Goal: Task Accomplishment & Management: Manage account settings

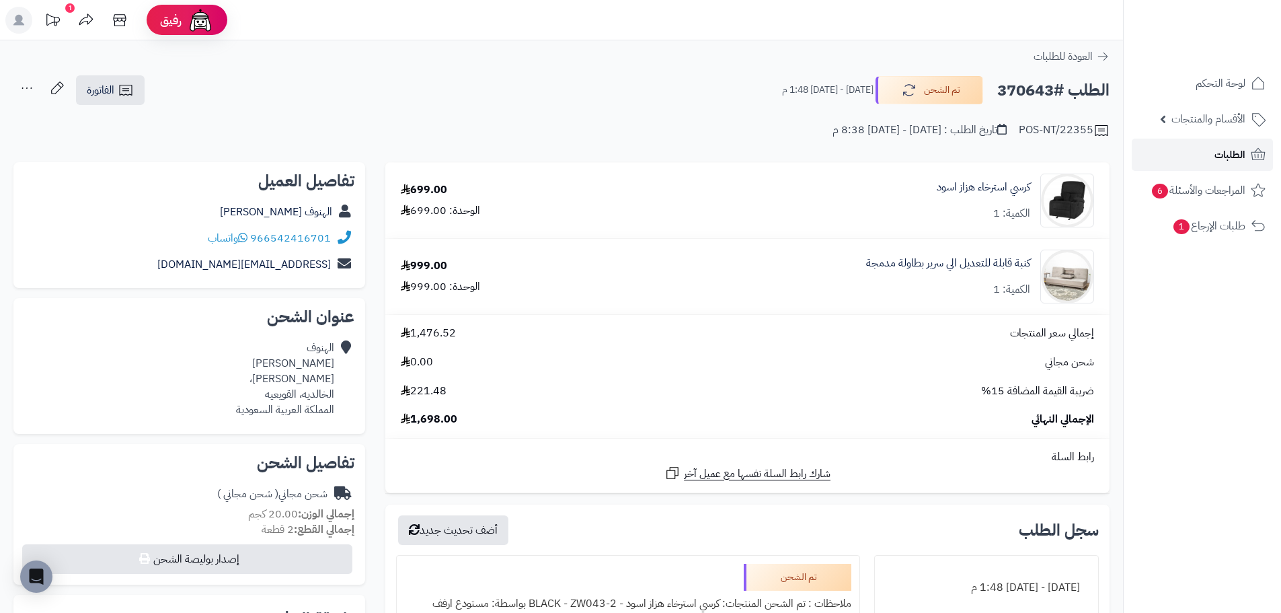
click at [1222, 151] on span "الطلبات" at bounding box center [1229, 154] width 31 height 19
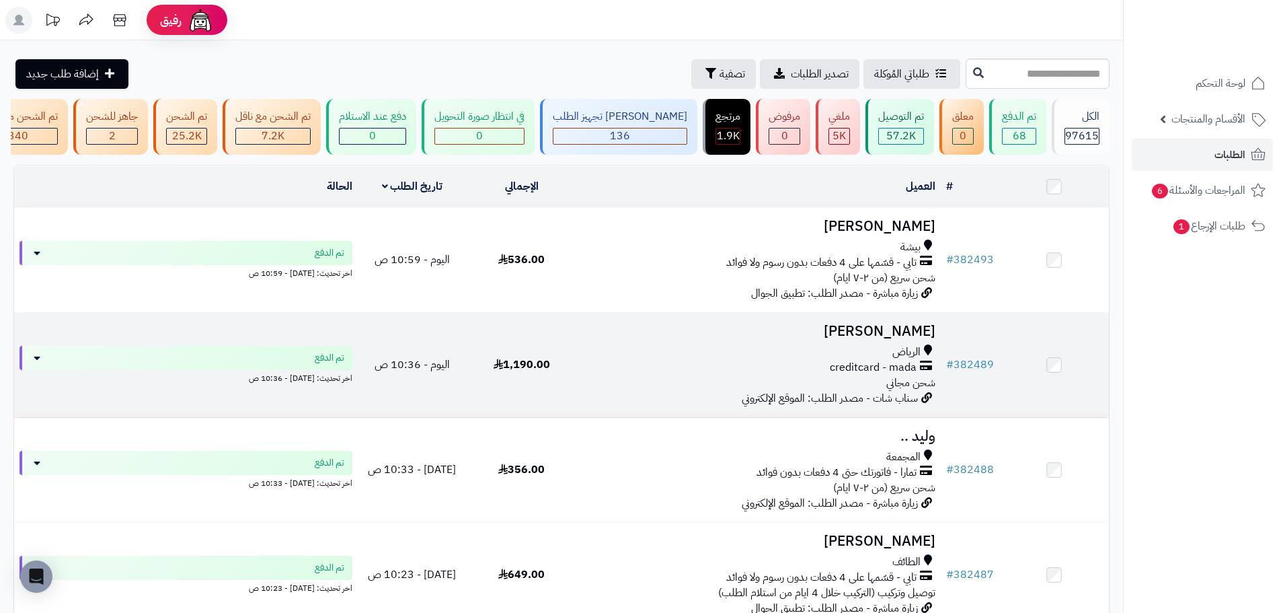
click at [702, 375] on div "creditcard - mada" at bounding box center [759, 367] width 354 height 15
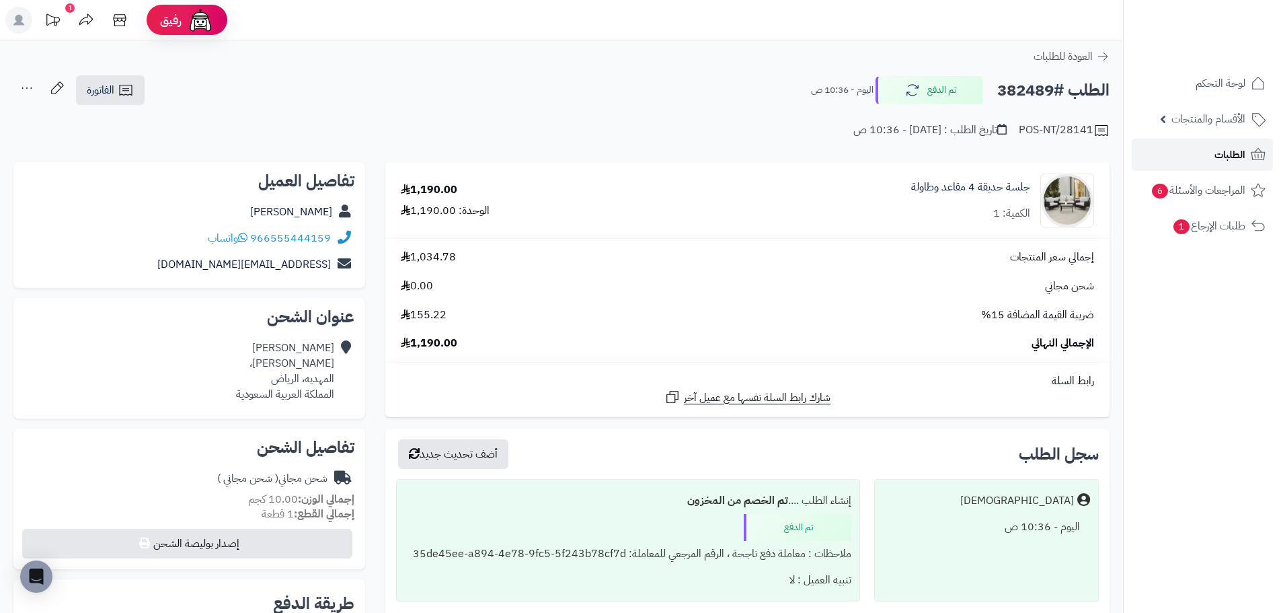
click at [1217, 155] on span "الطلبات" at bounding box center [1229, 154] width 31 height 19
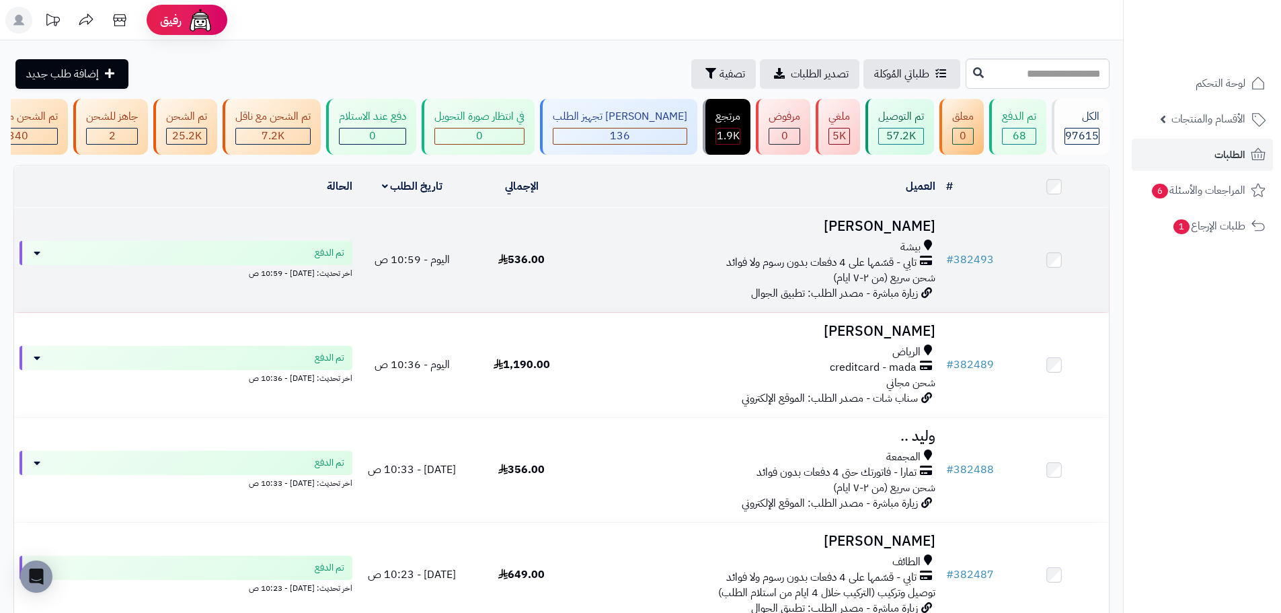
click at [742, 255] on div "بيشة" at bounding box center [759, 246] width 354 height 15
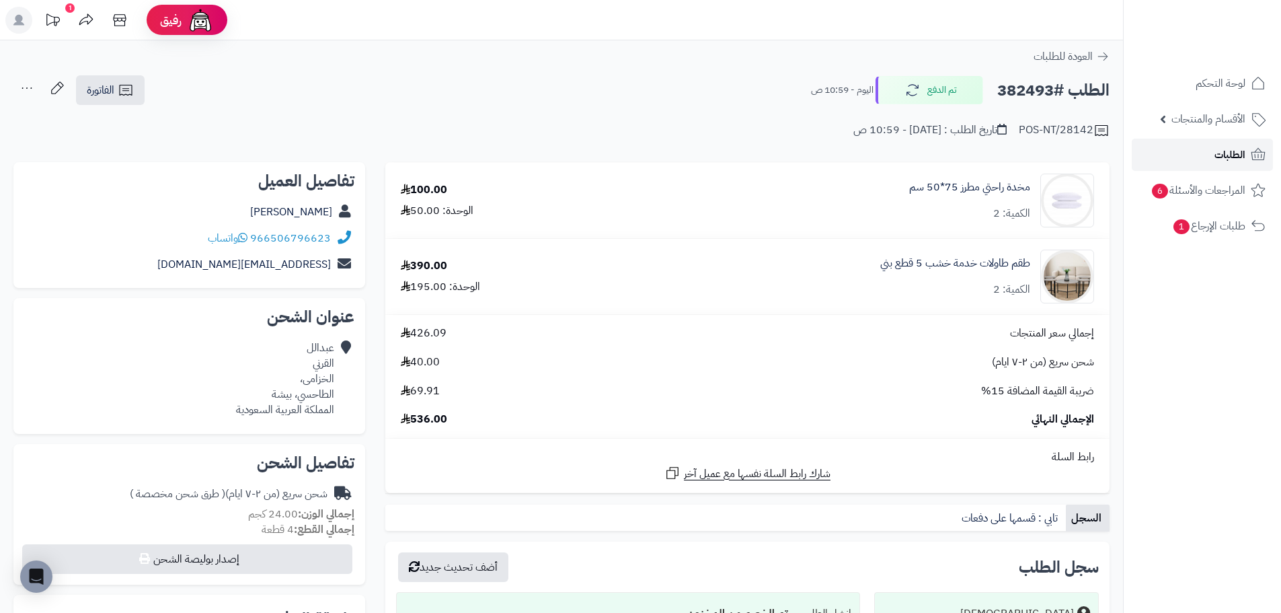
click at [1206, 159] on link "الطلبات" at bounding box center [1202, 155] width 141 height 32
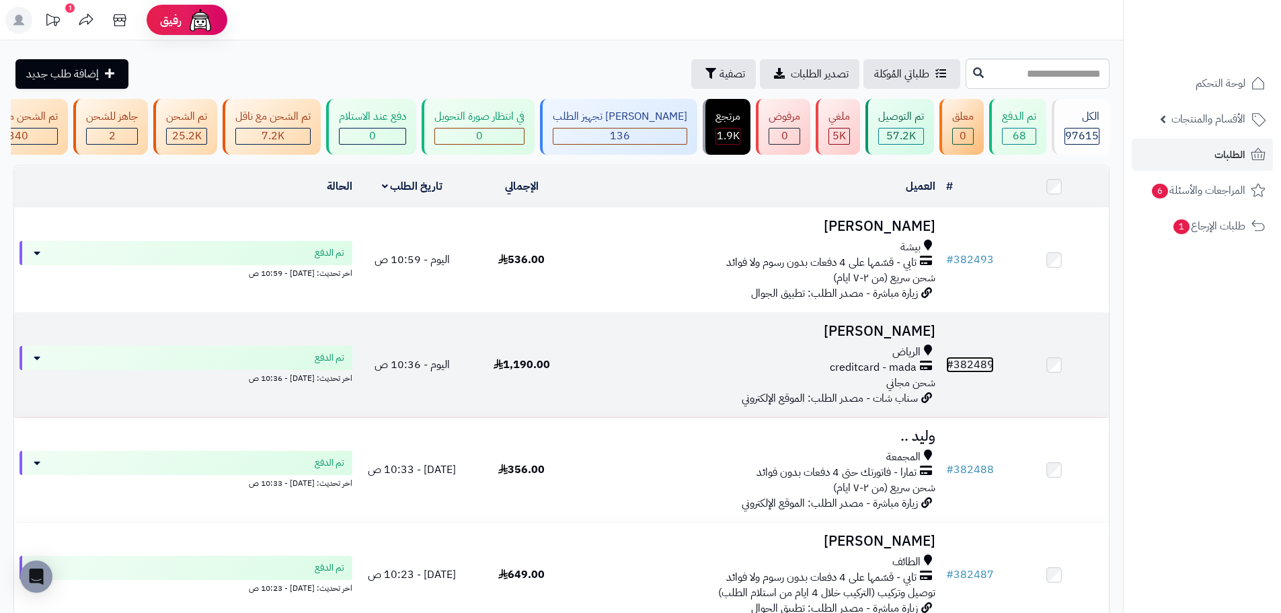
click at [972, 371] on link "# 382489" at bounding box center [970, 364] width 48 height 16
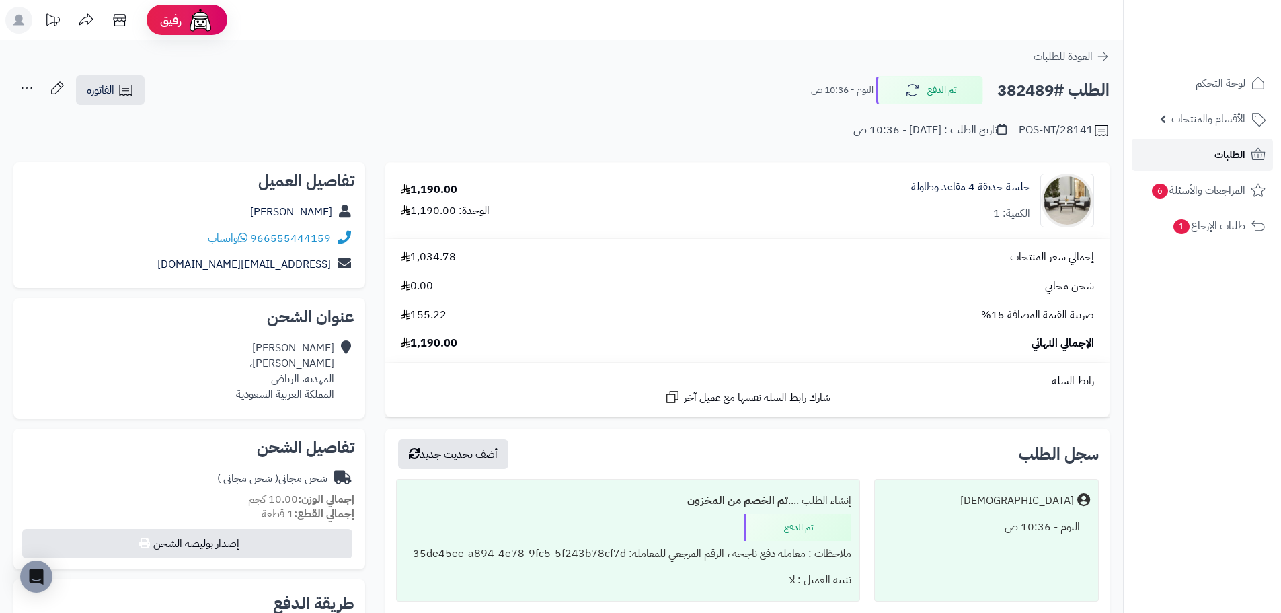
click at [1216, 153] on span "الطلبات" at bounding box center [1229, 154] width 31 height 19
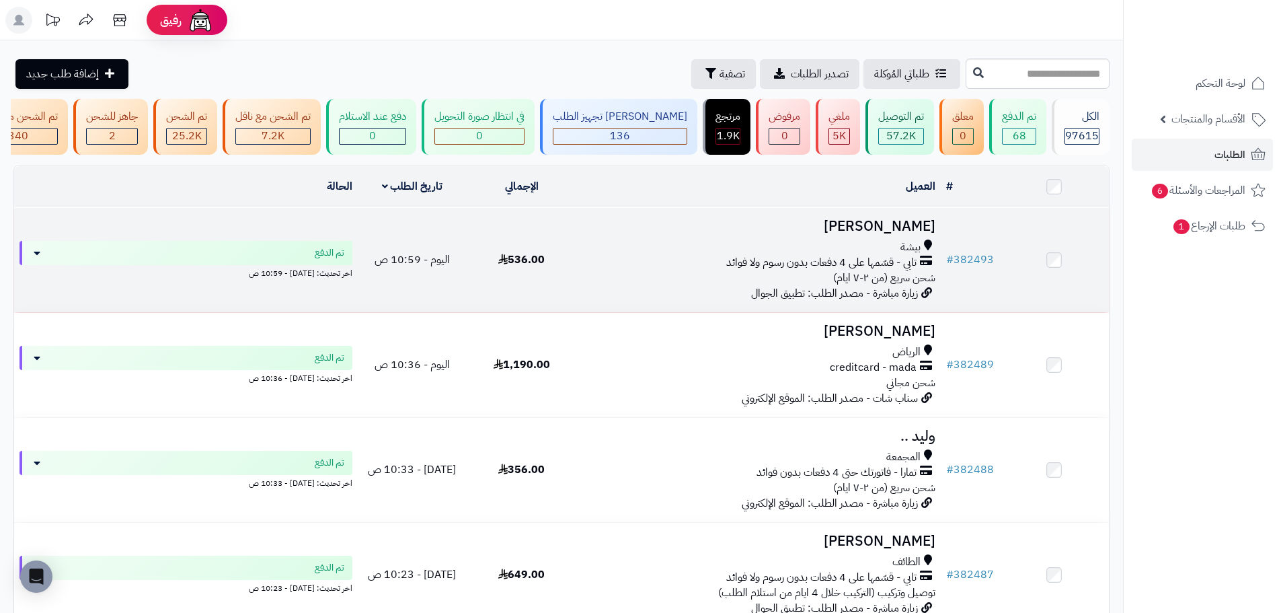
click at [457, 259] on td "اليوم - 10:59 ص" at bounding box center [413, 260] width 110 height 104
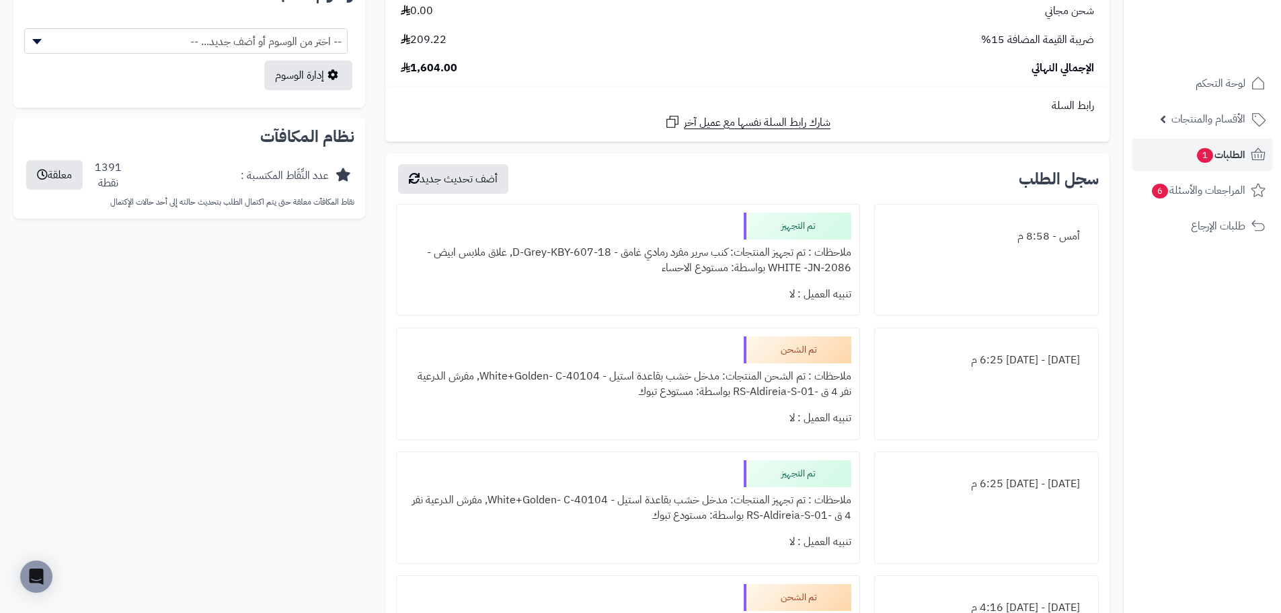
scroll to position [874, 0]
